Goal: Information Seeking & Learning: Learn about a topic

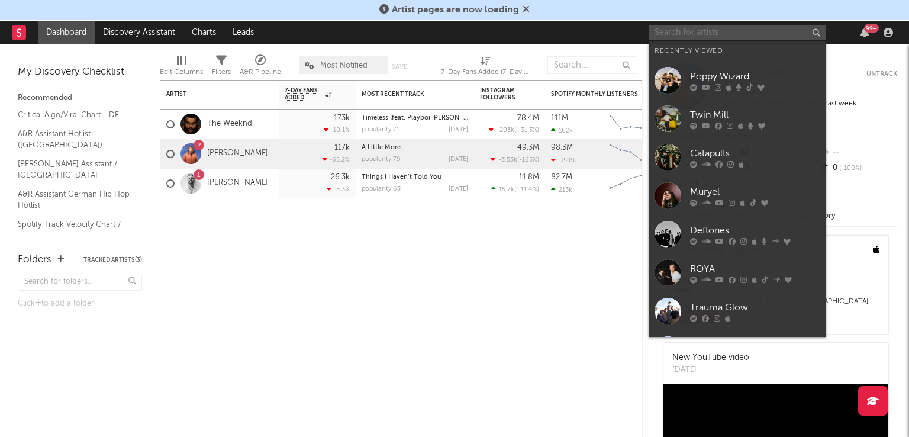
click at [697, 36] on input "text" at bounding box center [736, 32] width 177 height 15
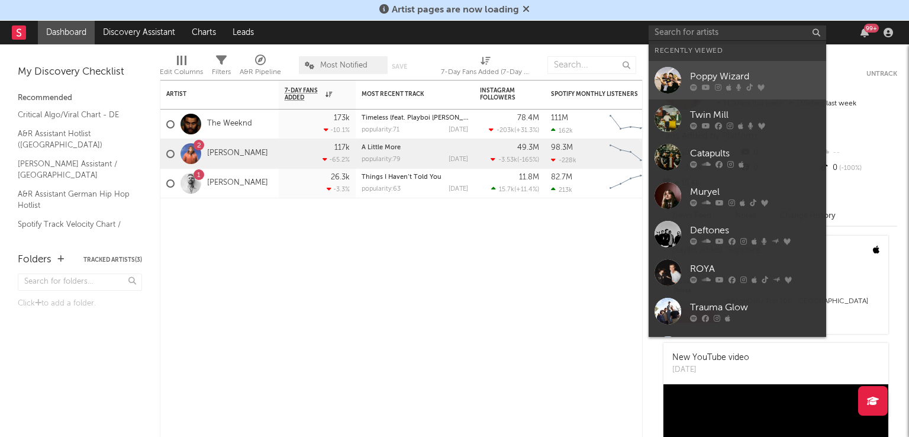
click at [658, 72] on div at bounding box center [667, 80] width 27 height 27
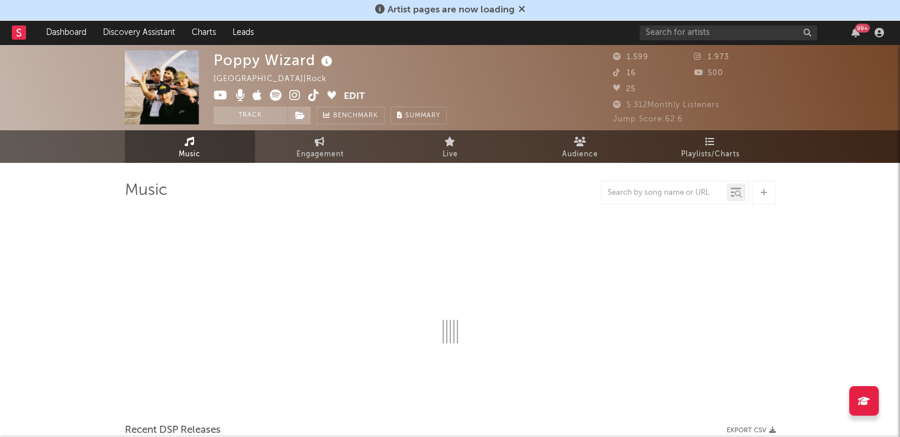
select select "6m"
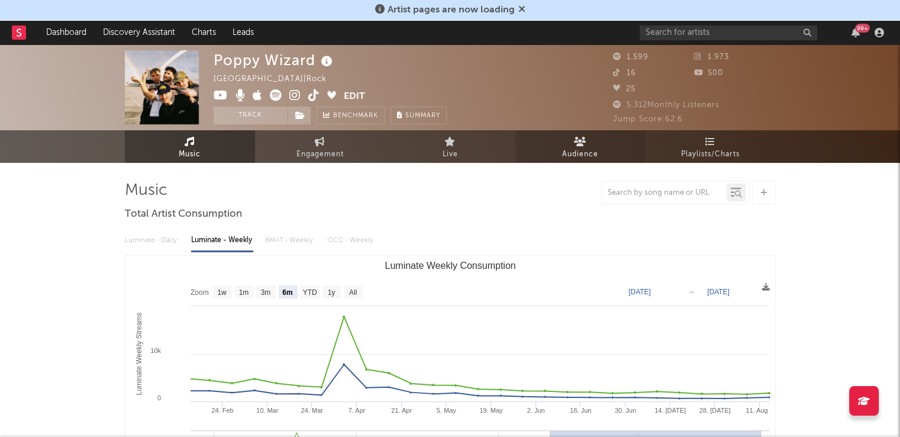
click at [568, 135] on link "Audience" at bounding box center [580, 146] width 130 height 33
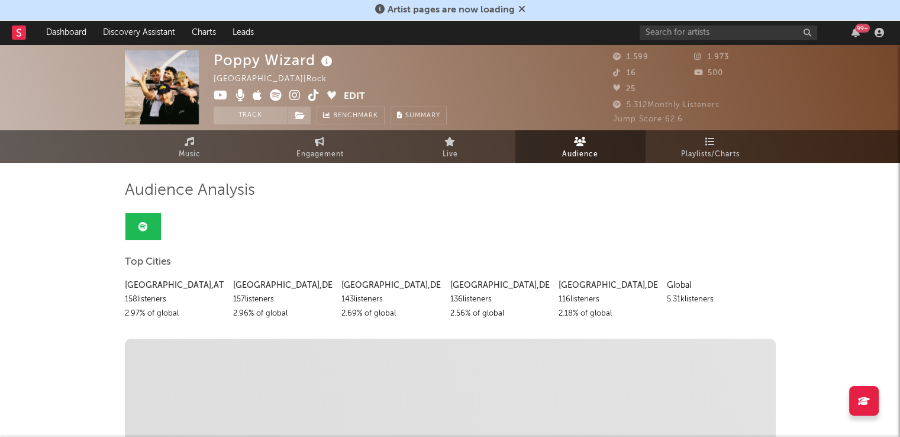
click at [585, 141] on icon at bounding box center [580, 141] width 12 height 9
click at [706, 147] on span "Playlists/Charts" at bounding box center [710, 154] width 59 height 14
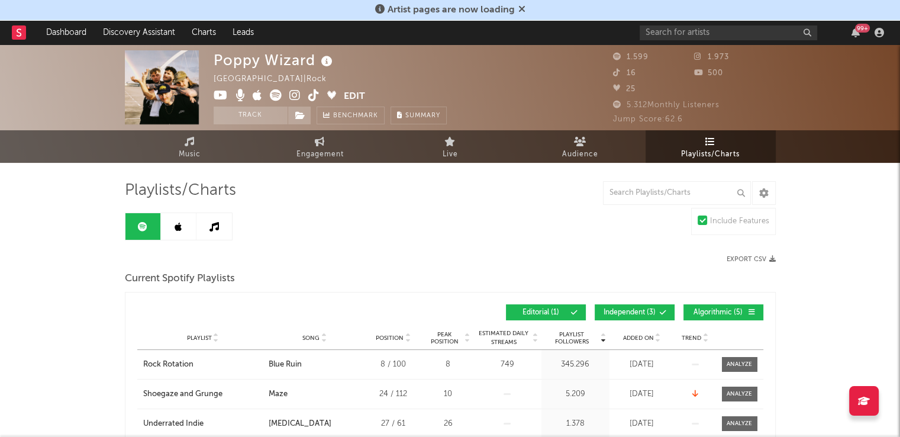
click at [175, 223] on icon at bounding box center [178, 226] width 7 height 9
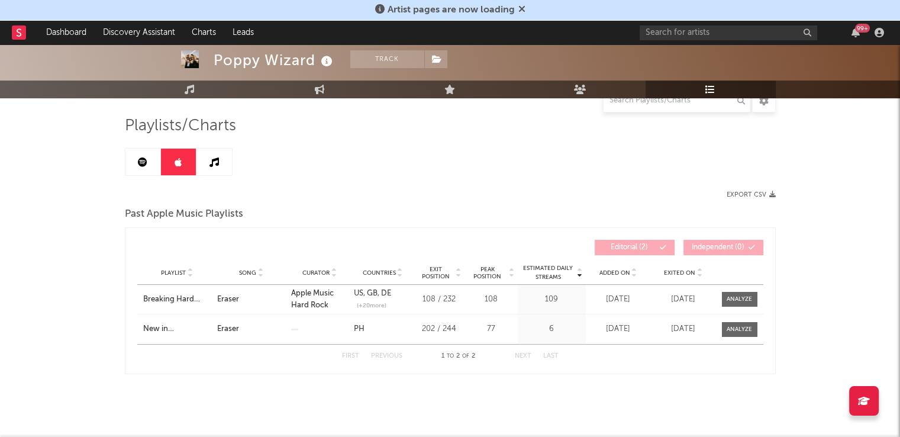
scroll to position [72, 0]
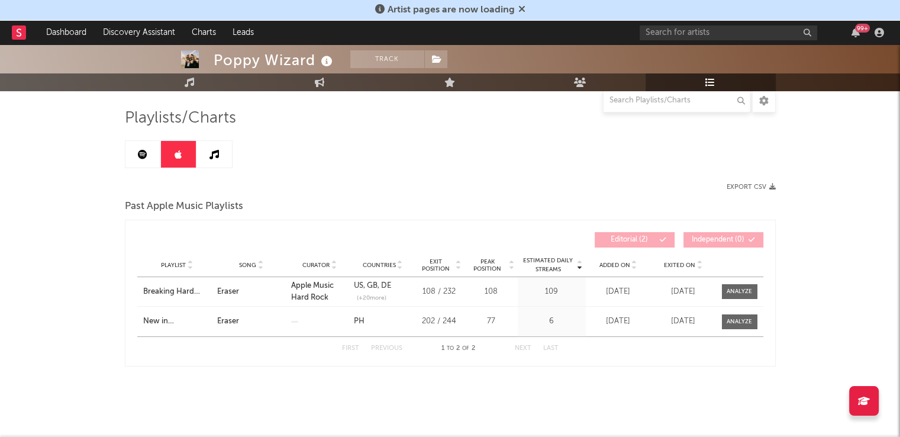
click at [208, 149] on link at bounding box center [213, 154] width 35 height 27
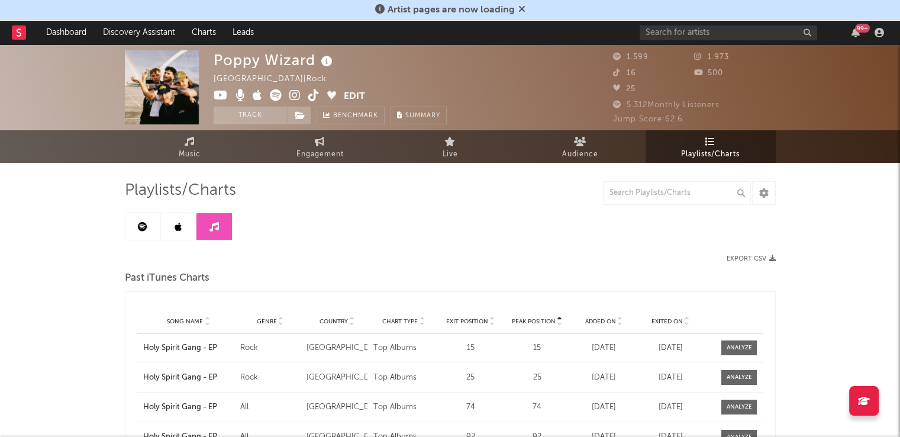
click at [141, 219] on link at bounding box center [142, 226] width 35 height 27
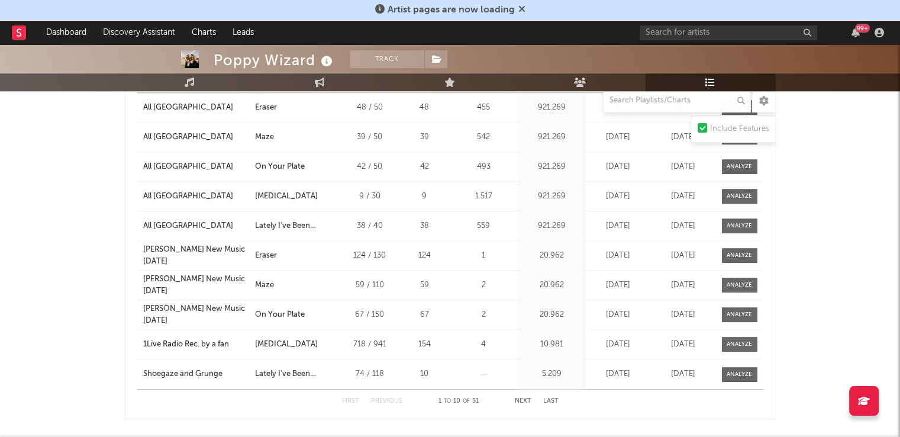
scroll to position [828, 0]
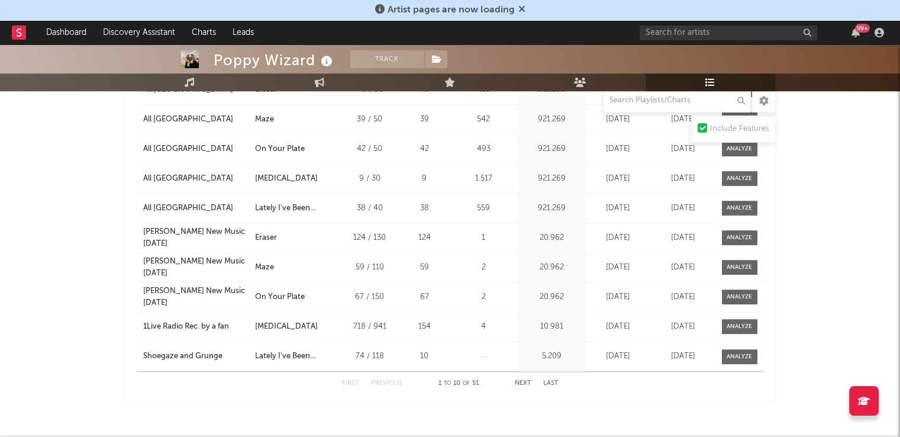
click at [519, 382] on button "Next" at bounding box center [523, 383] width 17 height 7
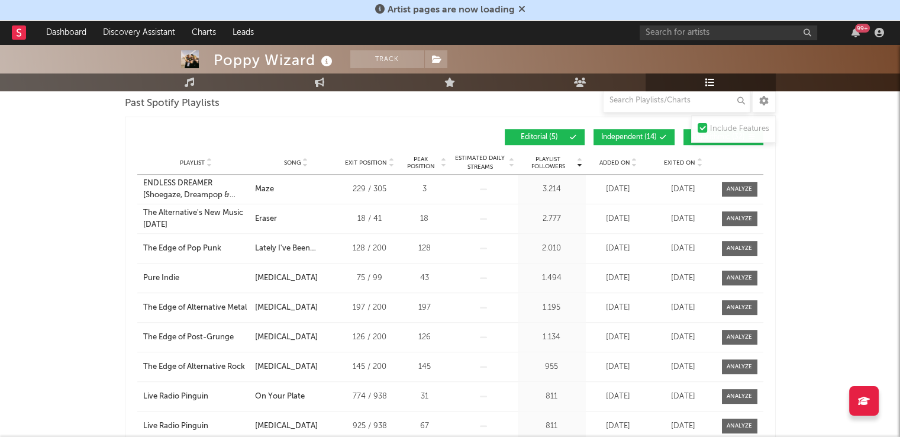
scroll to position [710, 0]
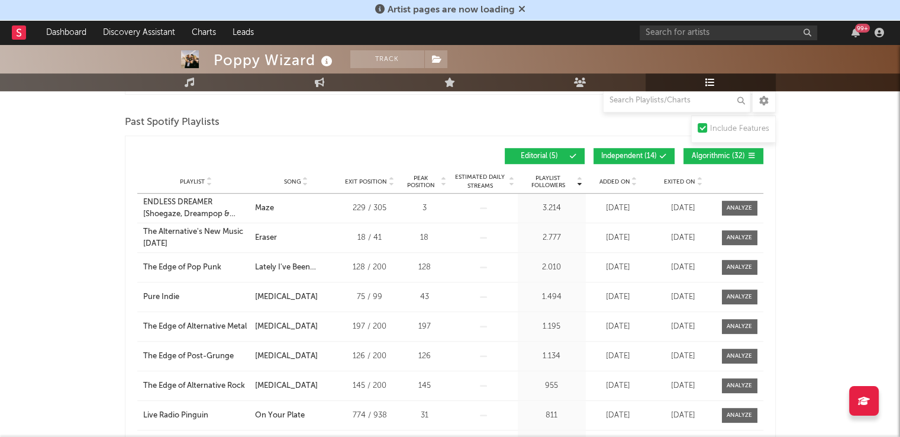
click at [287, 180] on span "Song" at bounding box center [292, 181] width 17 height 7
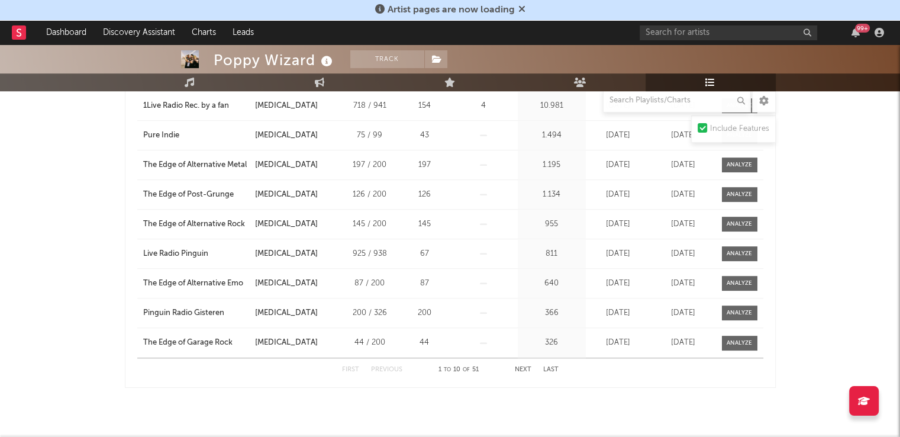
scroll to position [862, 0]
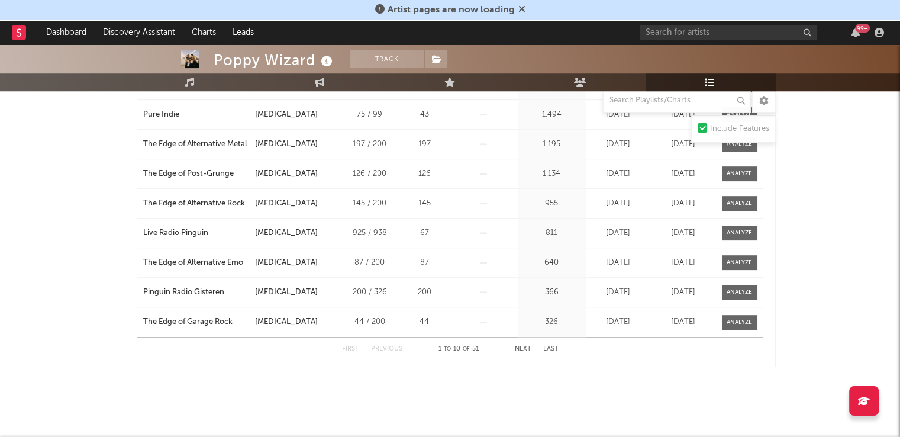
click at [521, 346] on button "Next" at bounding box center [523, 348] width 17 height 7
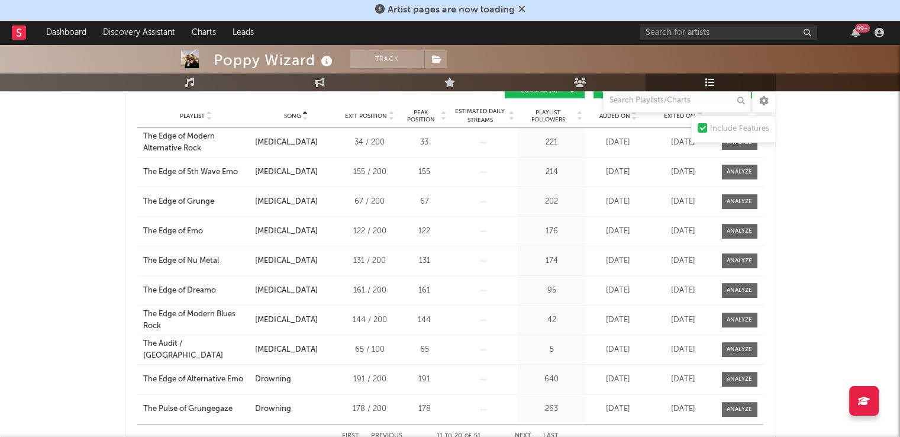
scroll to position [803, 0]
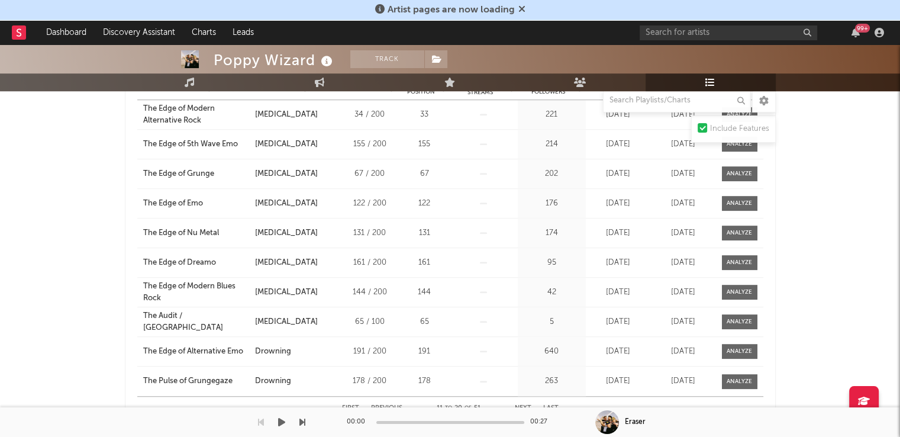
click at [547, 407] on div "00:00 00:27" at bounding box center [450, 422] width 207 height 30
click at [547, 405] on button "Last" at bounding box center [550, 408] width 15 height 7
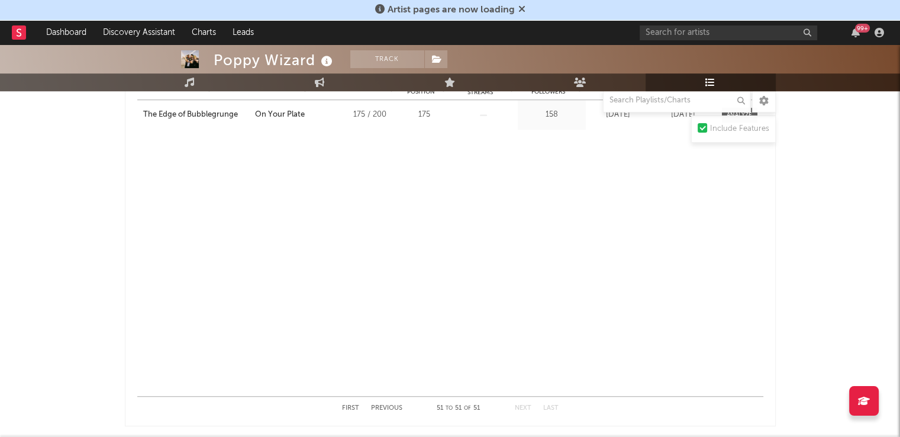
click at [383, 406] on button "Previous" at bounding box center [386, 408] width 31 height 7
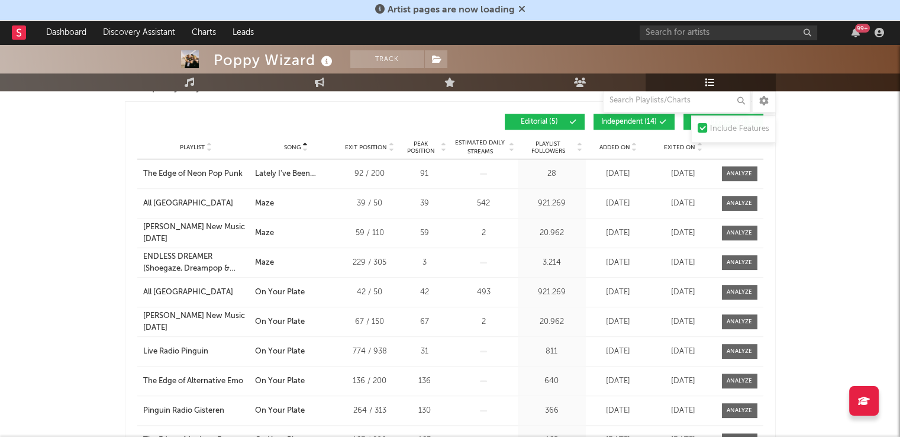
scroll to position [685, 0]
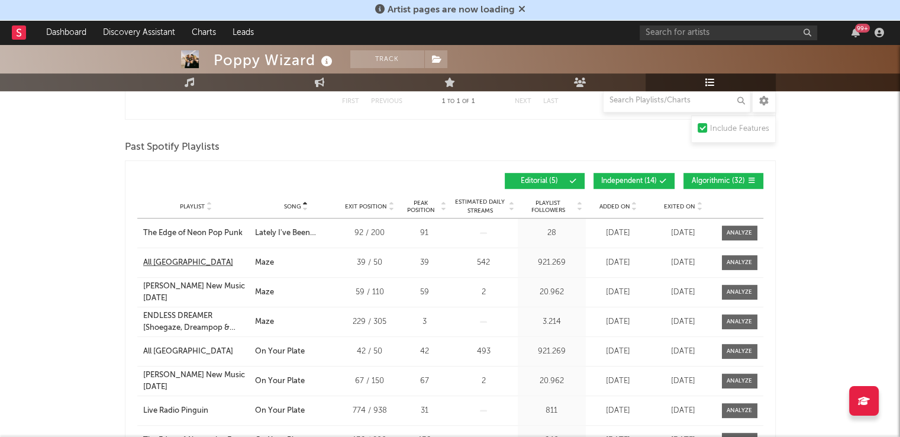
click at [183, 261] on div "All [GEOGRAPHIC_DATA]" at bounding box center [188, 263] width 90 height 12
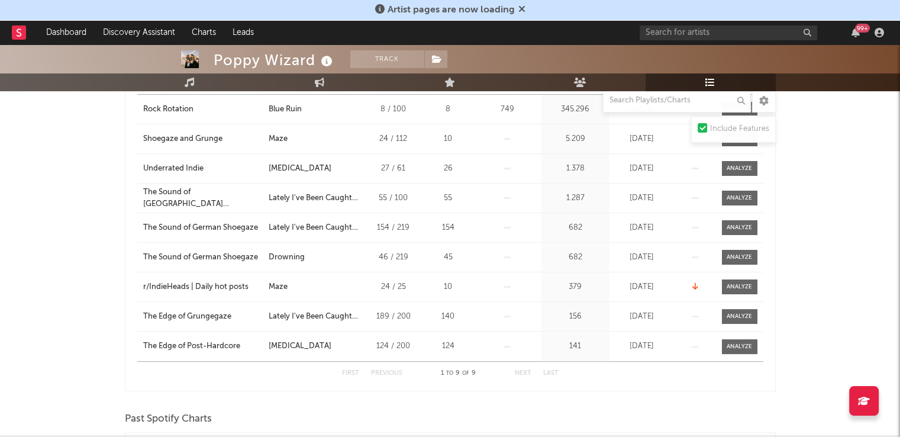
scroll to position [0, 0]
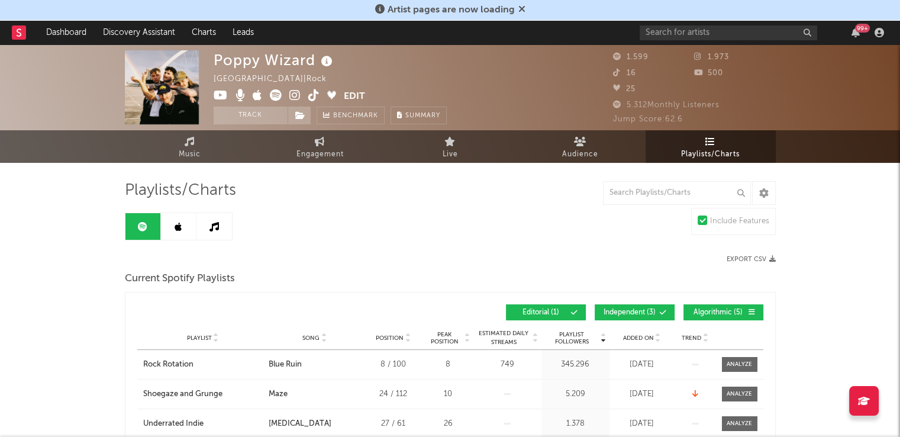
click at [21, 30] on icon at bounding box center [19, 32] width 5 height 8
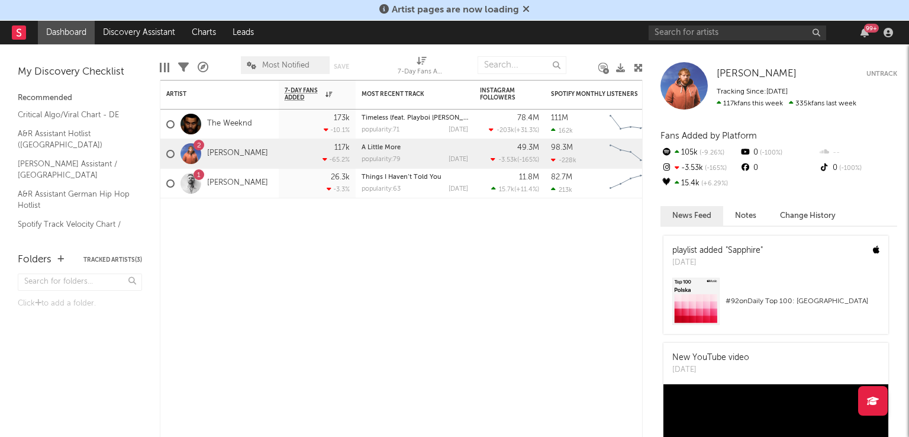
click at [524, 8] on icon at bounding box center [525, 8] width 7 height 9
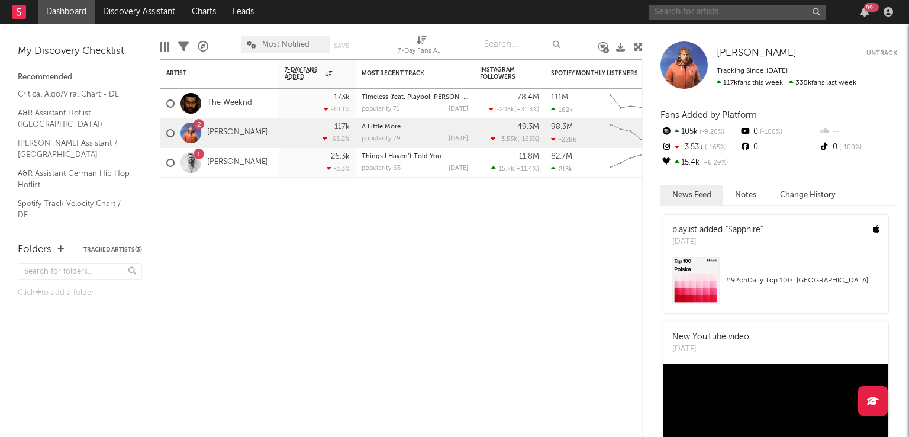
click at [670, 17] on input "text" at bounding box center [736, 12] width 177 height 15
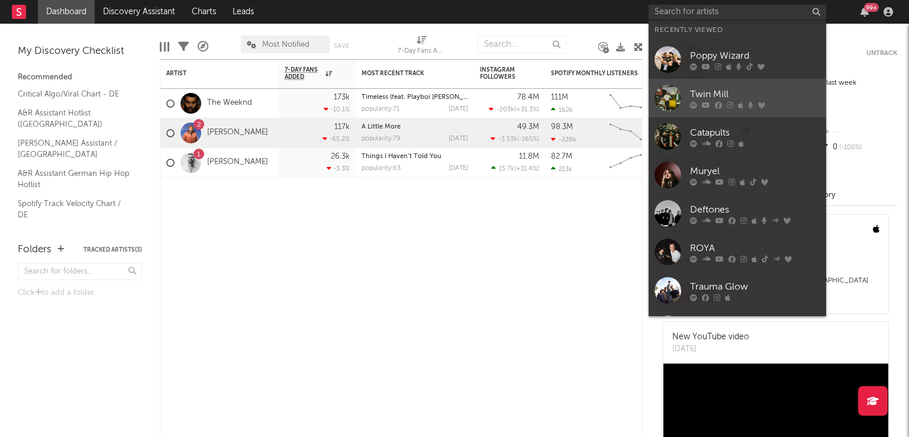
click at [660, 92] on div at bounding box center [667, 98] width 27 height 27
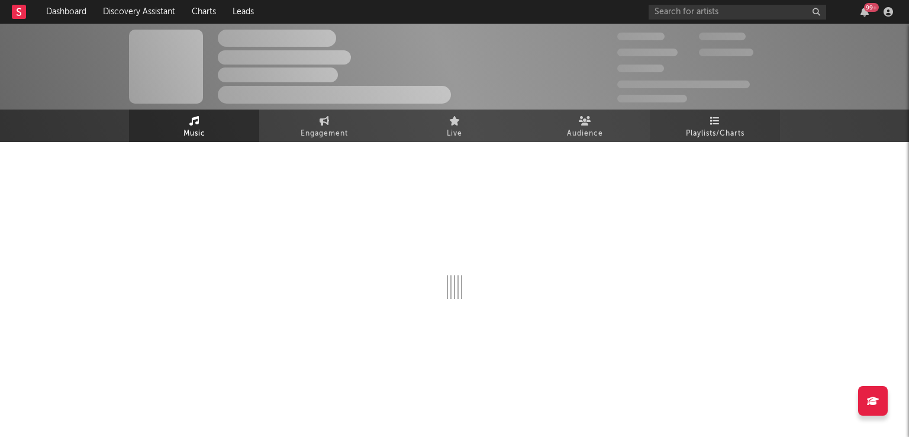
select select "6m"
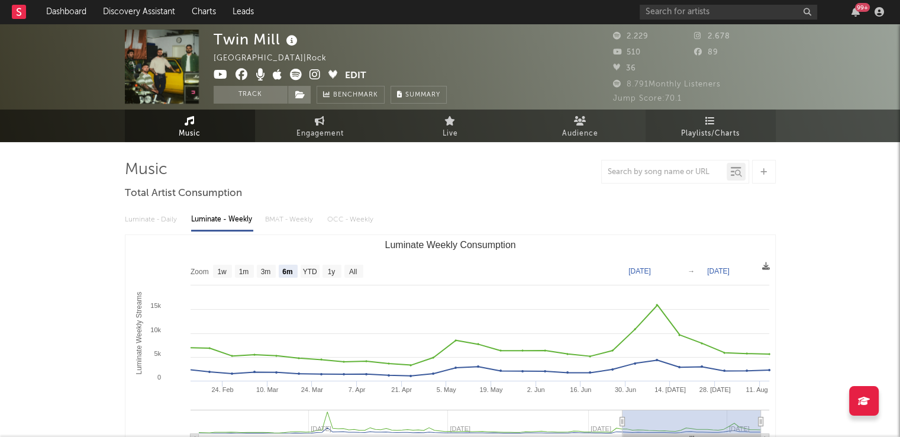
click at [695, 118] on link "Playlists/Charts" at bounding box center [710, 125] width 130 height 33
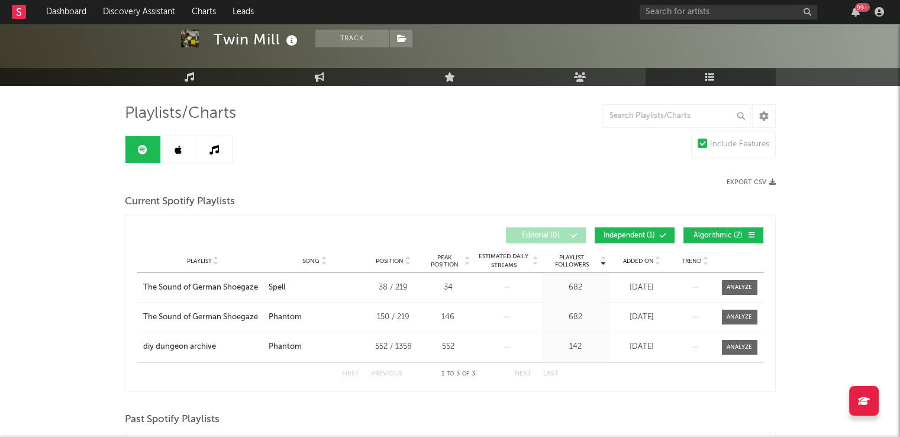
scroll to position [59, 0]
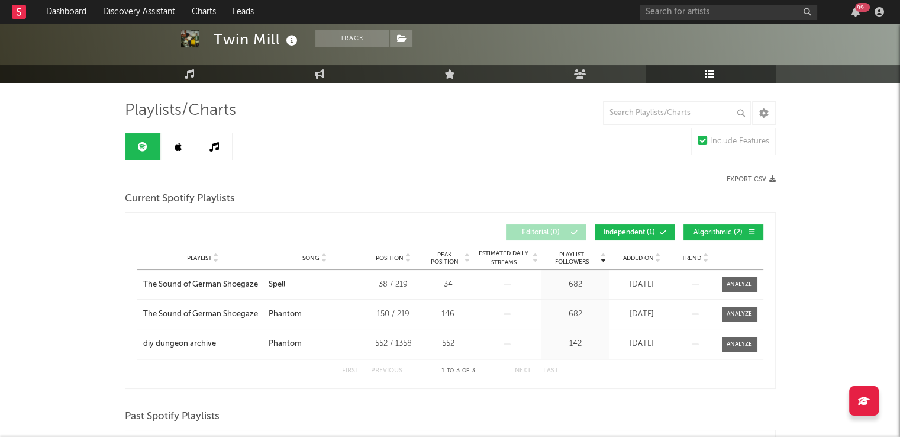
click at [179, 142] on icon at bounding box center [178, 146] width 7 height 9
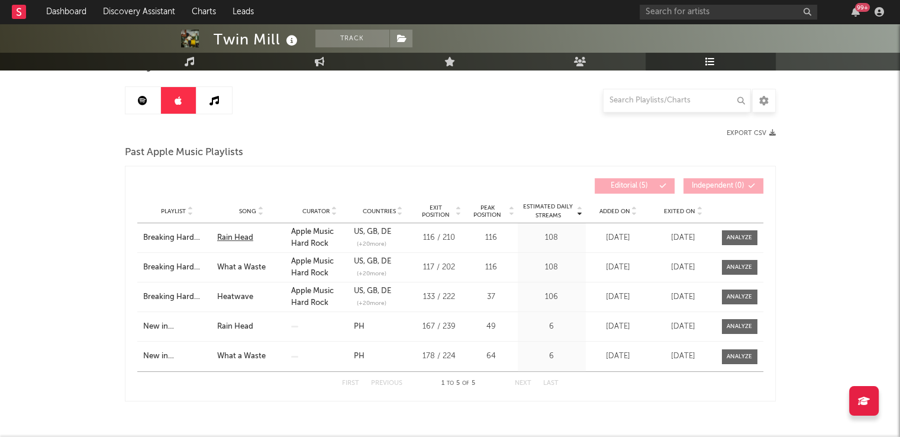
scroll to position [118, 0]
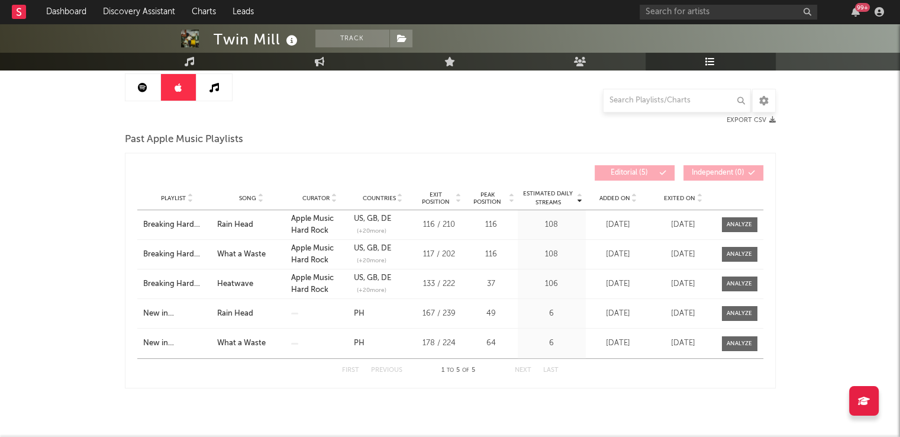
click at [490, 285] on div "37" at bounding box center [490, 284] width 47 height 12
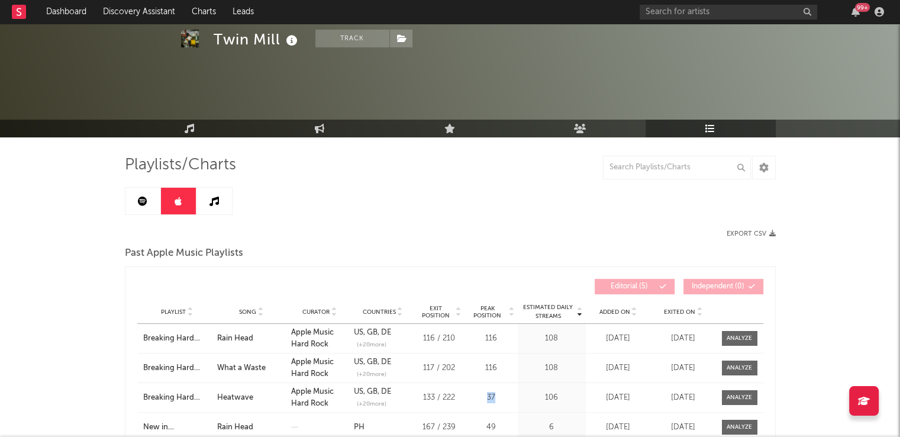
scroll to position [0, 0]
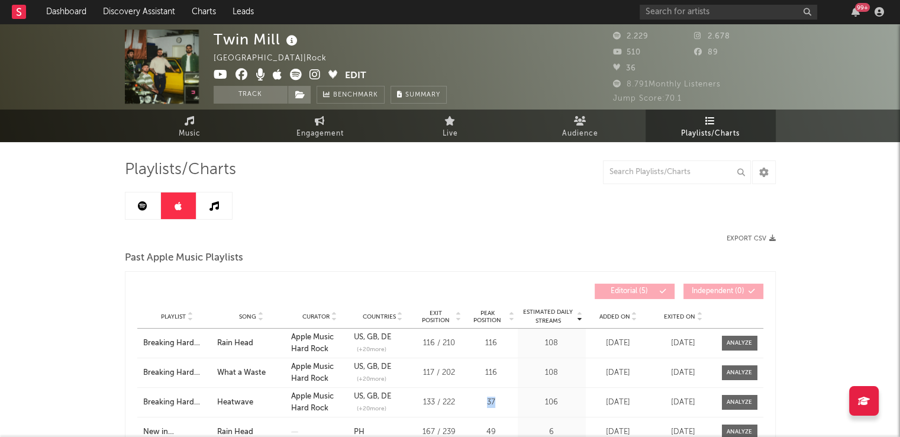
click at [224, 203] on link at bounding box center [213, 205] width 35 height 27
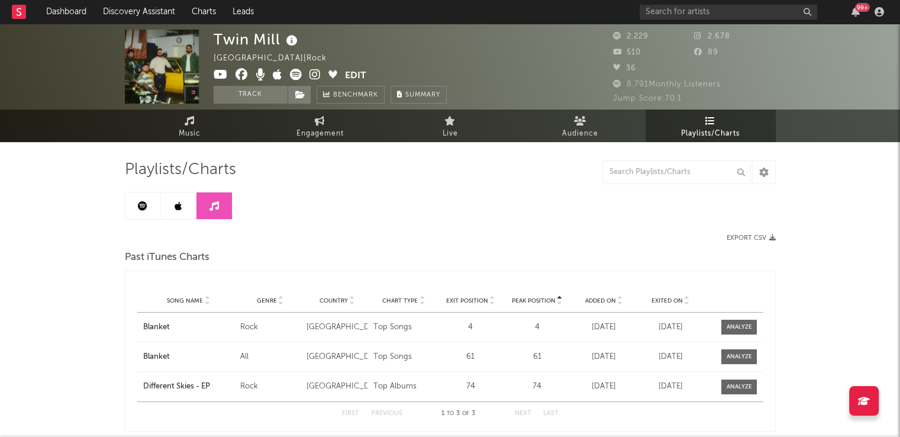
click at [138, 204] on icon at bounding box center [142, 205] width 9 height 9
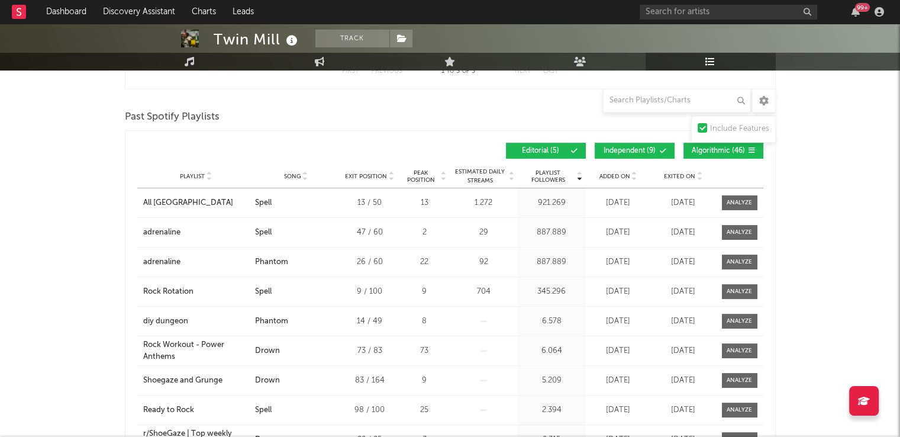
scroll to position [296, 0]
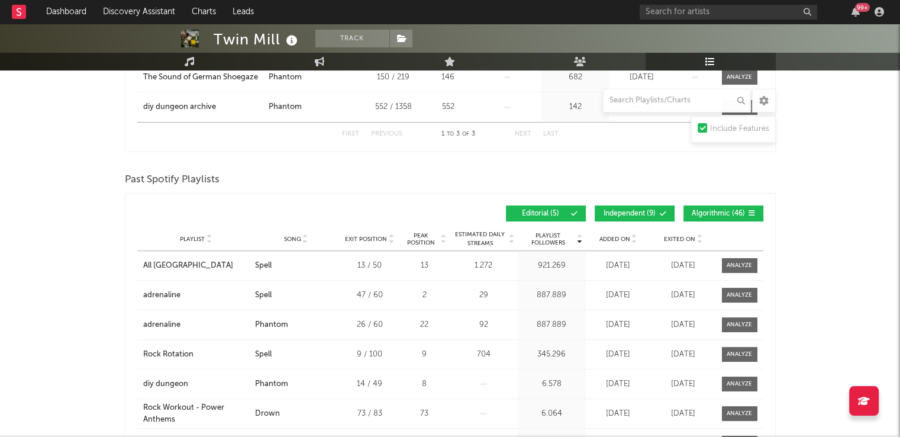
drag, startPoint x: 625, startPoint y: 207, endPoint x: 659, endPoint y: 208, distance: 34.3
click at [625, 208] on button "Independent ( 9 )" at bounding box center [635, 213] width 80 height 16
click at [693, 210] on span "Algorithmic ( 46 )" at bounding box center [718, 213] width 54 height 7
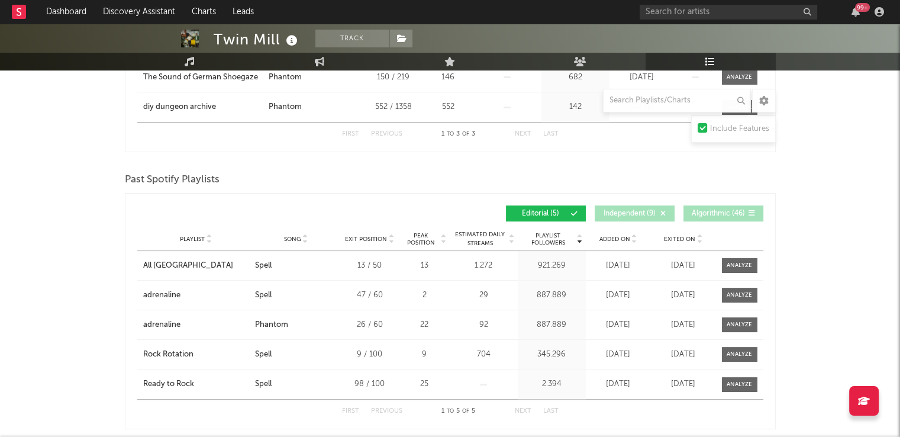
drag, startPoint x: 592, startPoint y: 294, endPoint x: 712, endPoint y: 294, distance: 120.1
click at [712, 294] on div "Playlist [MEDICAL_DATA] City Song Spell Exit Position 47 / 60 Peak Position 2 E…" at bounding box center [450, 294] width 626 height 29
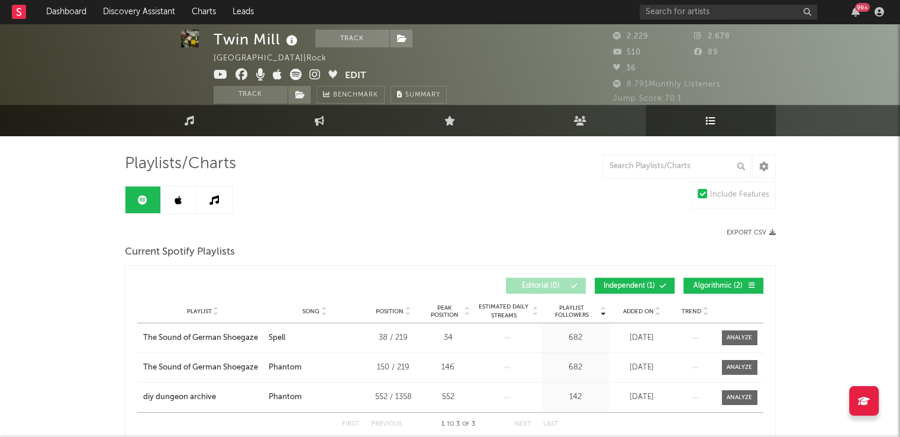
scroll to position [3, 0]
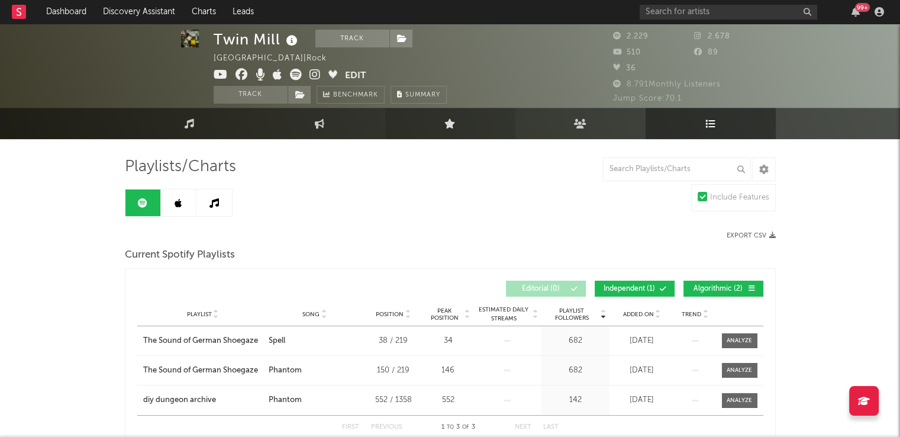
click at [439, 118] on link "Live" at bounding box center [450, 123] width 130 height 31
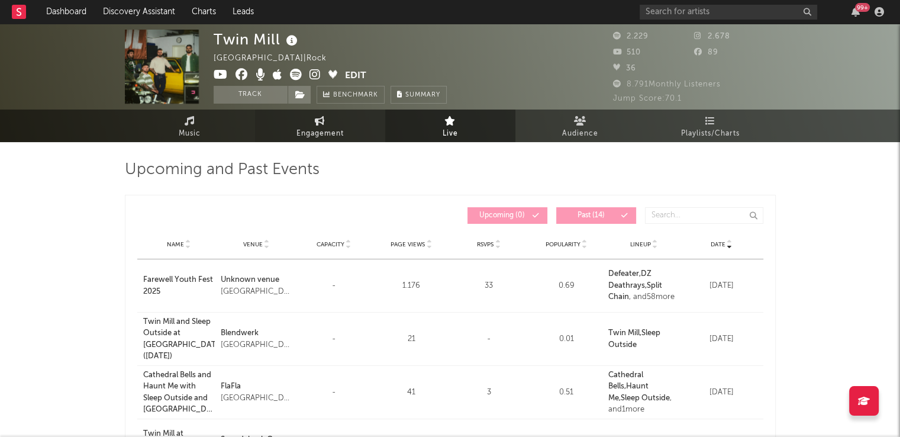
click at [310, 121] on link "Engagement" at bounding box center [320, 125] width 130 height 33
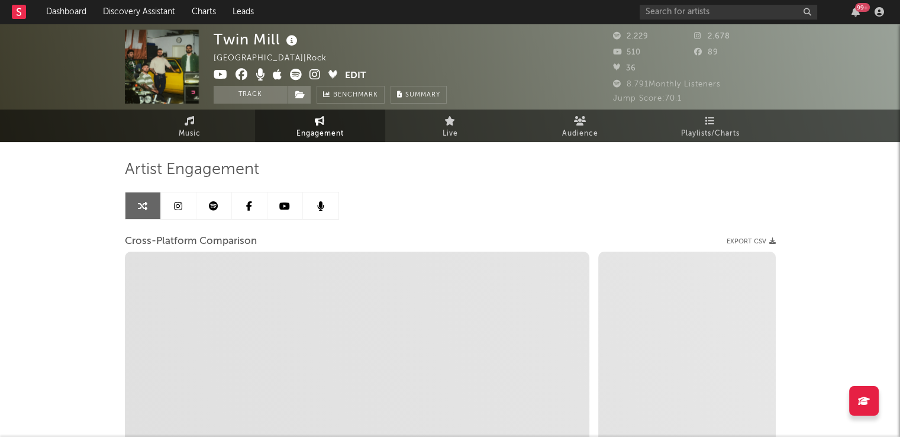
select select "1w"
click at [203, 199] on link at bounding box center [213, 205] width 35 height 27
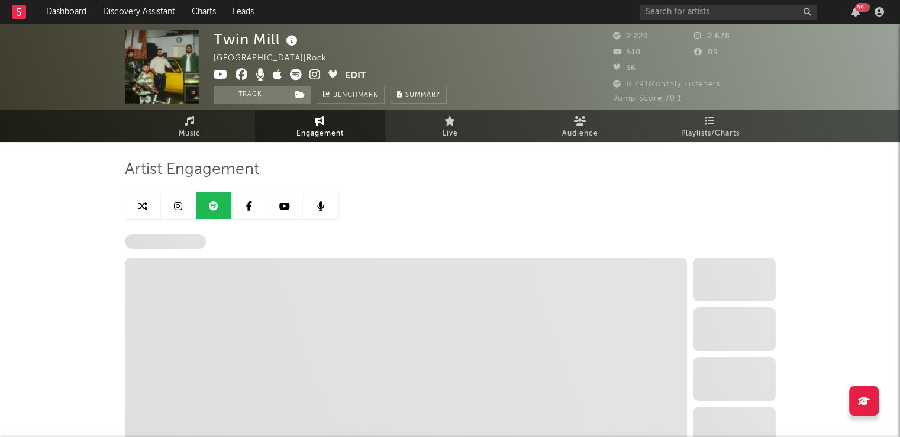
select select "6m"
select select "1w"
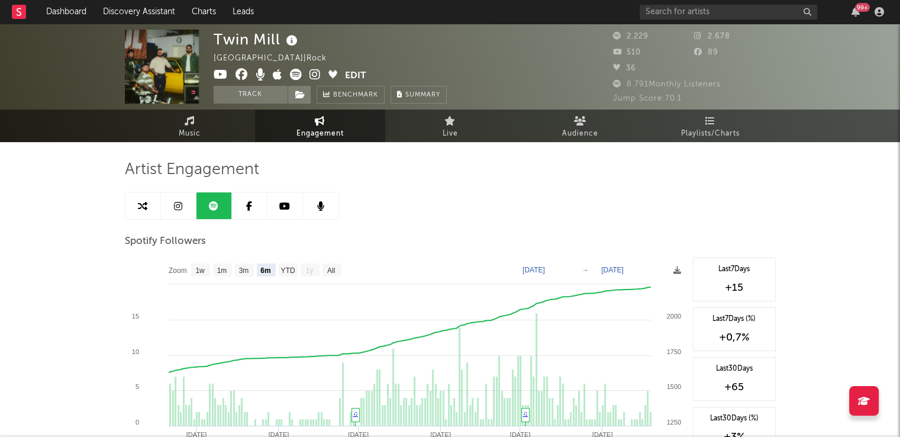
click at [329, 75] on icon at bounding box center [332, 74] width 9 height 9
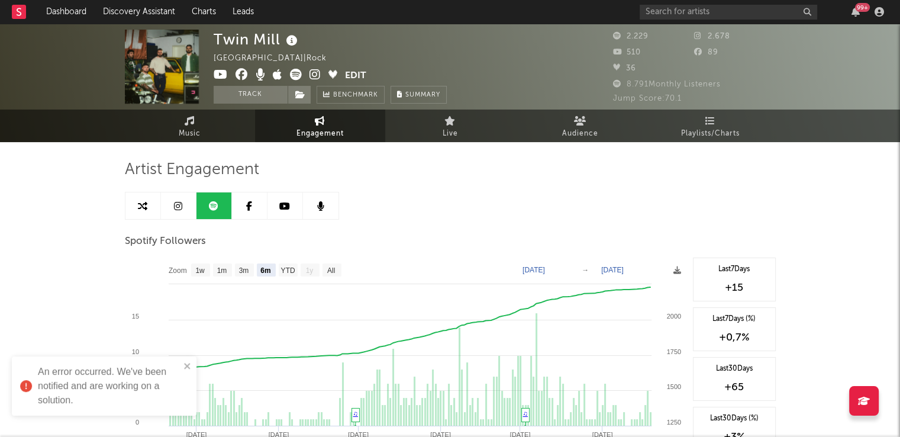
click at [219, 76] on icon at bounding box center [221, 75] width 14 height 12
click at [241, 215] on link at bounding box center [249, 205] width 35 height 27
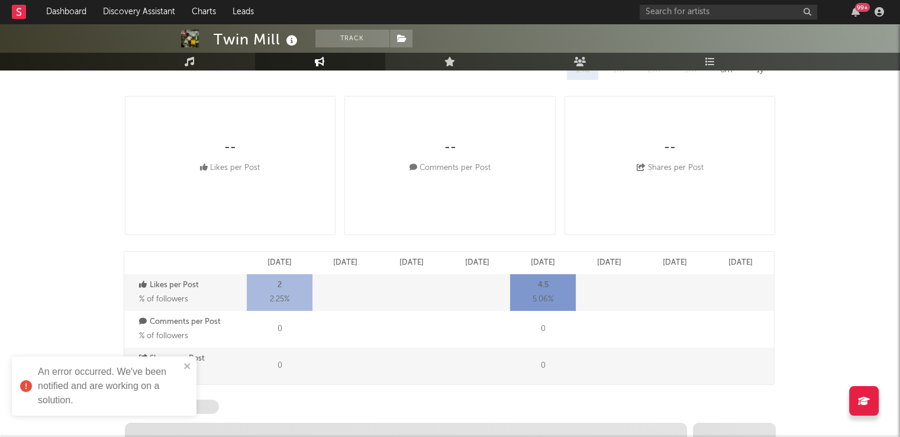
select select "6m"
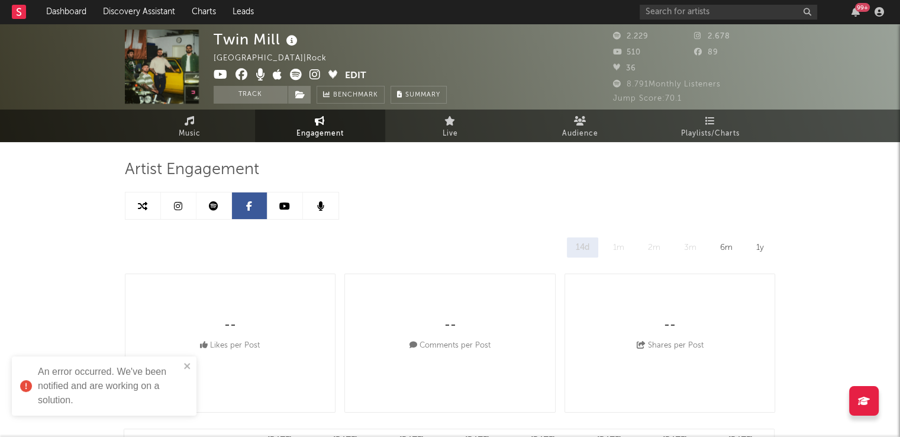
click at [277, 204] on link at bounding box center [284, 205] width 35 height 27
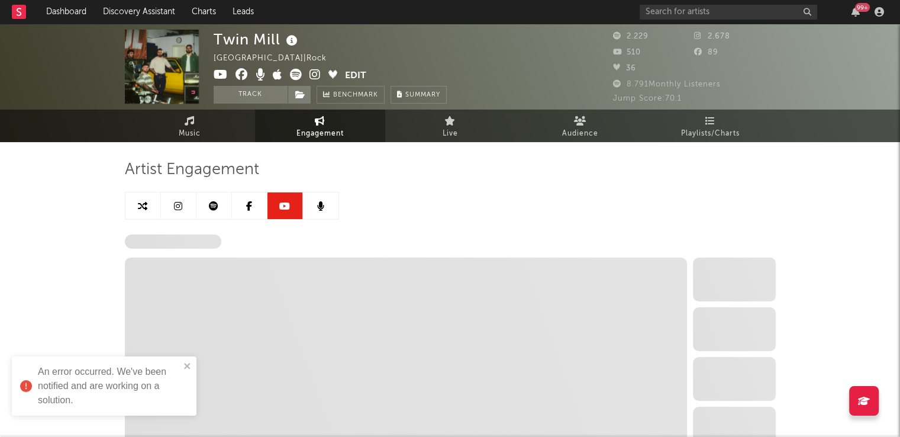
select select "6m"
